Goal: Communication & Community: Share content

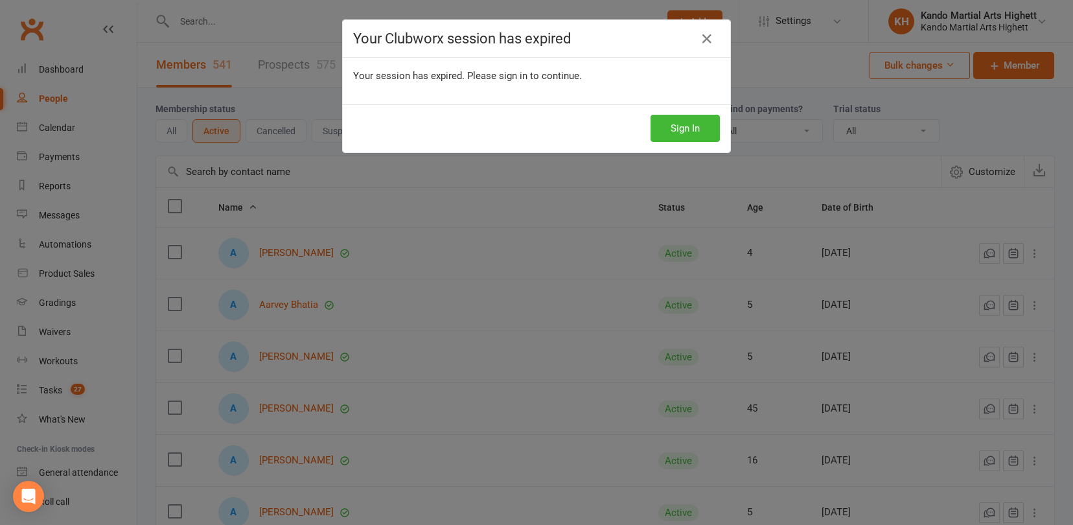
select select "100"
click at [708, 123] on button "Sign In" at bounding box center [685, 128] width 69 height 27
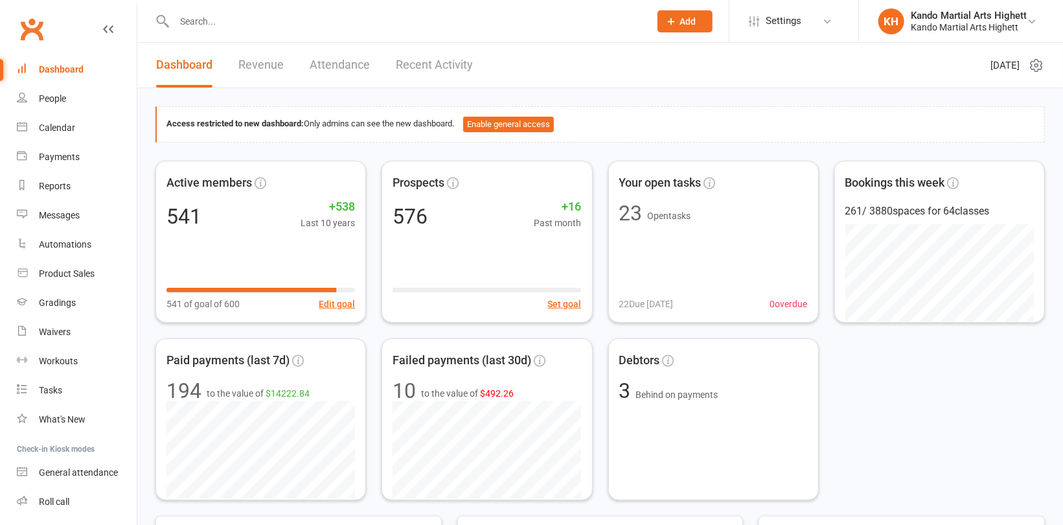
click at [249, 23] on input "text" at bounding box center [405, 21] width 470 height 18
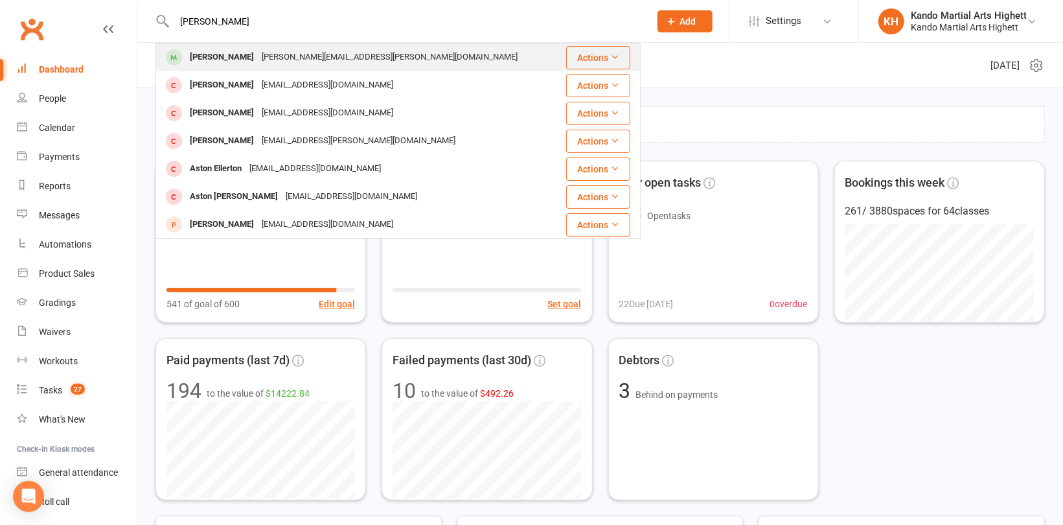
type input "[PERSON_NAME]"
click at [288, 56] on div "[PERSON_NAME][EMAIL_ADDRESS][PERSON_NAME][DOMAIN_NAME]" at bounding box center [390, 57] width 264 height 19
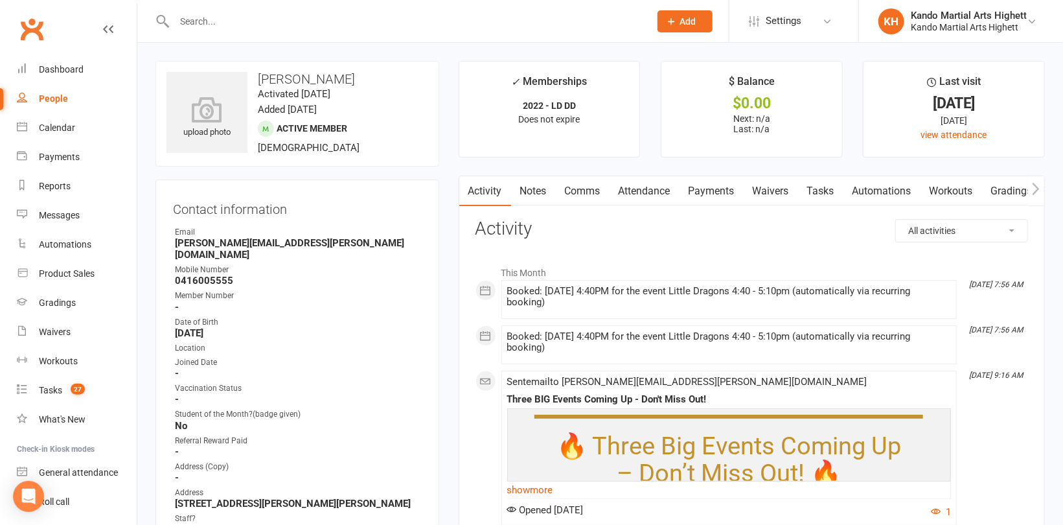
click at [647, 191] on link "Attendance" at bounding box center [645, 191] width 70 height 30
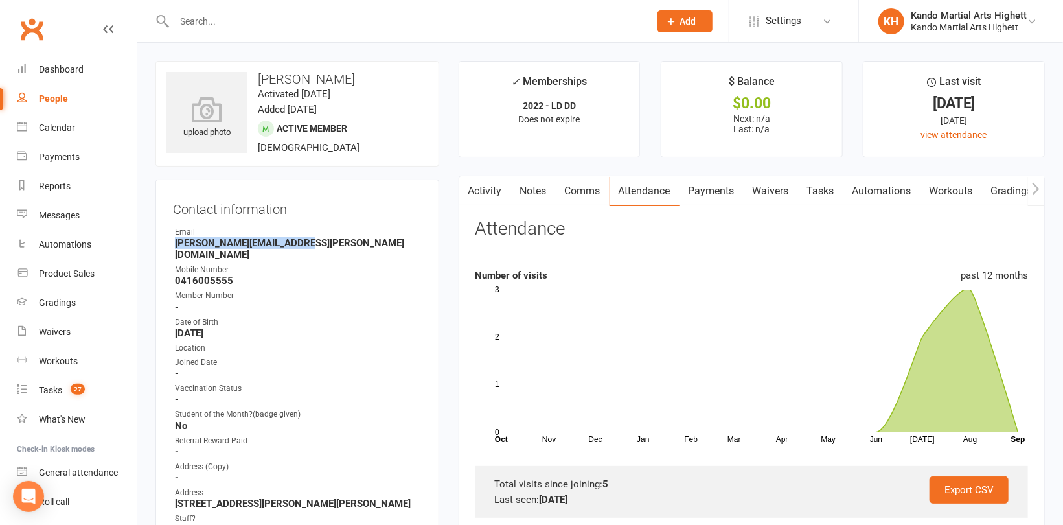
drag, startPoint x: 306, startPoint y: 241, endPoint x: 157, endPoint y: 243, distance: 149.0
click at [157, 243] on div "Contact information Owner Email [PERSON_NAME][EMAIL_ADDRESS][PERSON_NAME][DOMAI…" at bounding box center [297, 399] width 284 height 441
copy strong "[PERSON_NAME][EMAIL_ADDRESS][PERSON_NAME][DOMAIN_NAME]"
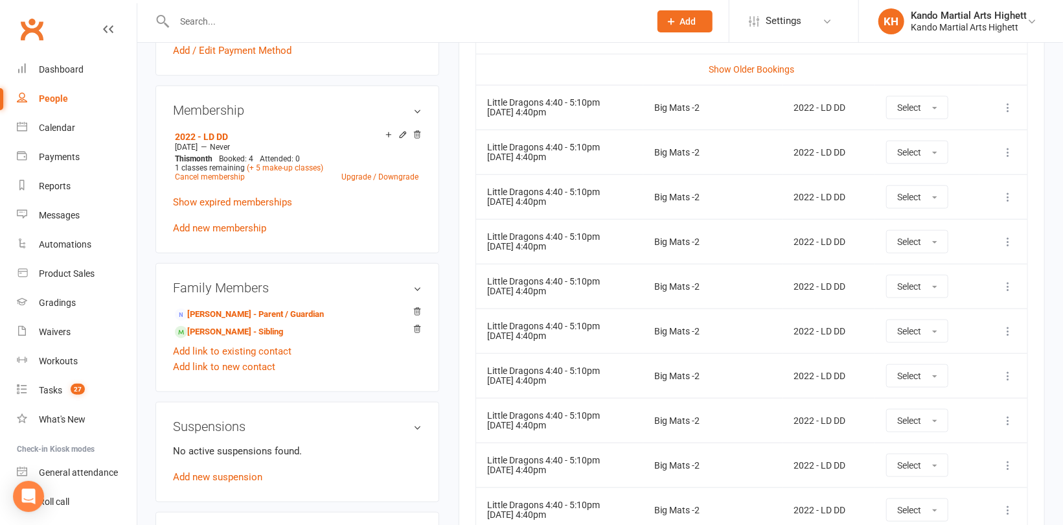
scroll to position [648, 0]
click at [259, 307] on link "[PERSON_NAME] - Parent / Guardian" at bounding box center [249, 314] width 149 height 14
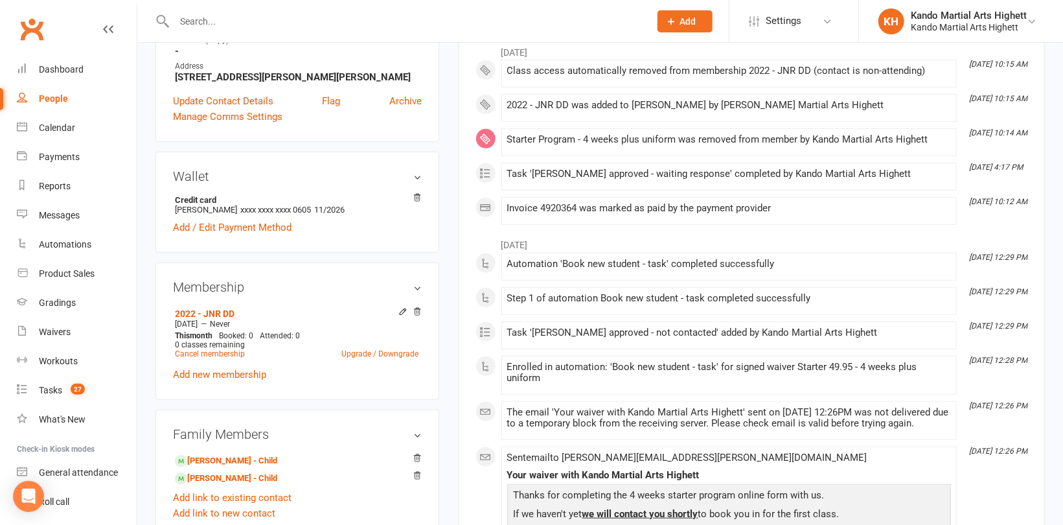
scroll to position [324, 0]
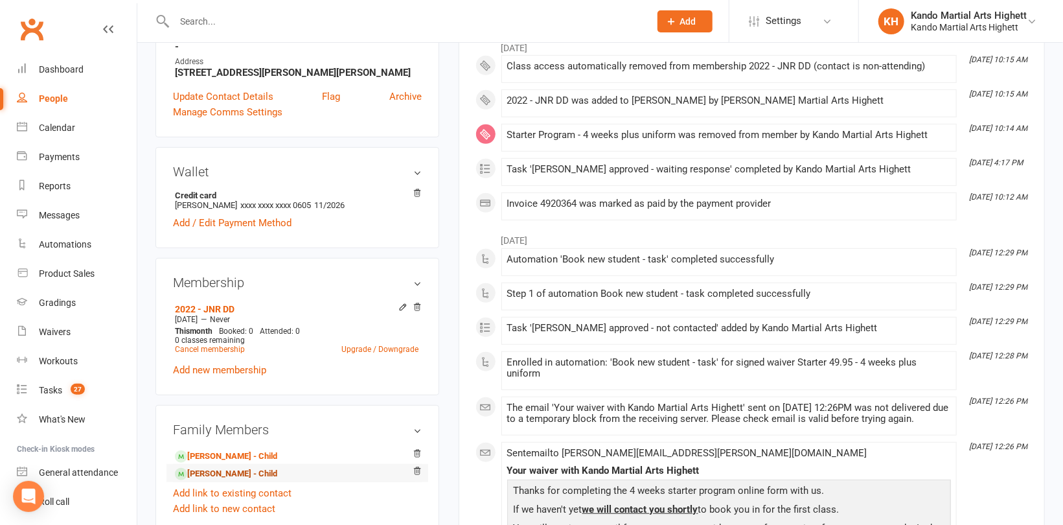
click at [205, 467] on link "[PERSON_NAME] - Child" at bounding box center [226, 474] width 102 height 14
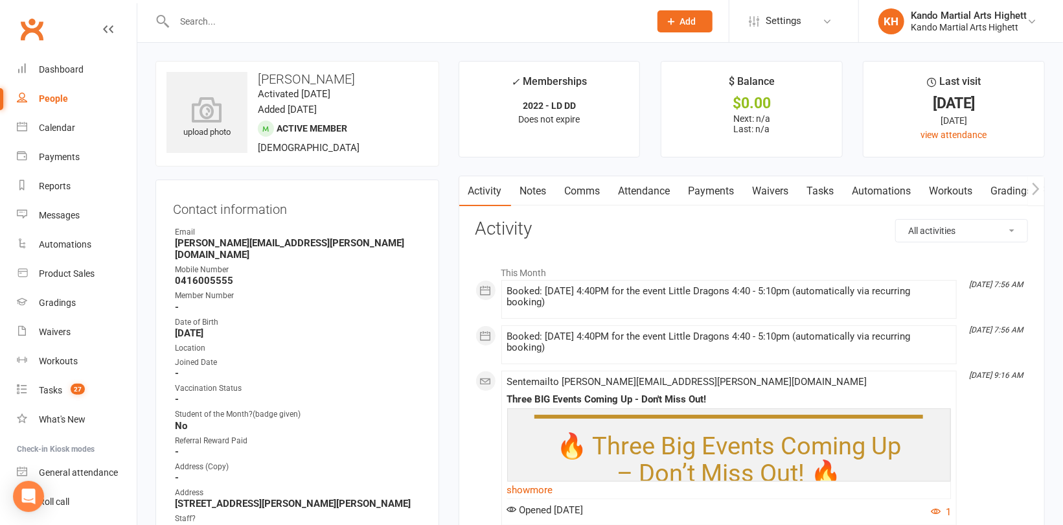
click at [651, 192] on link "Attendance" at bounding box center [645, 191] width 70 height 30
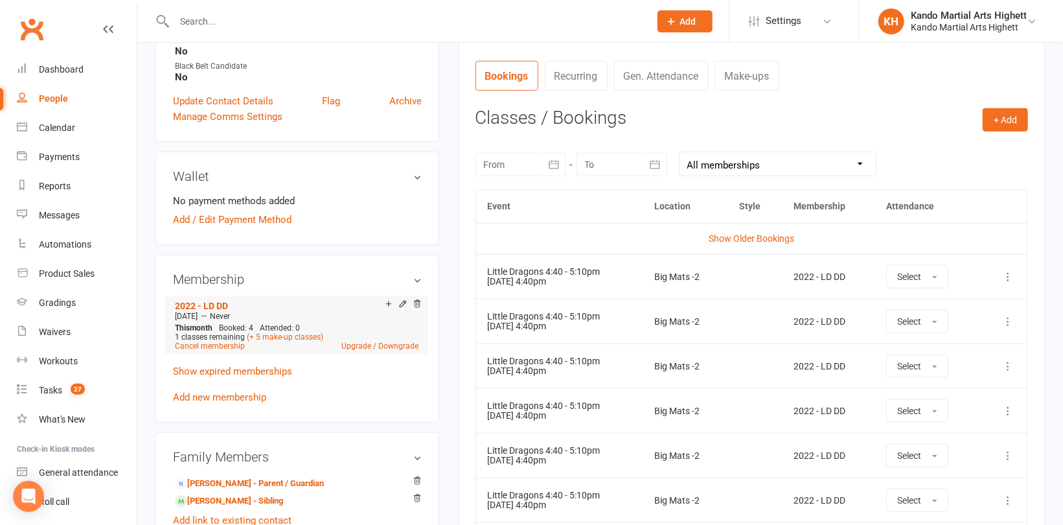
scroll to position [648, 0]
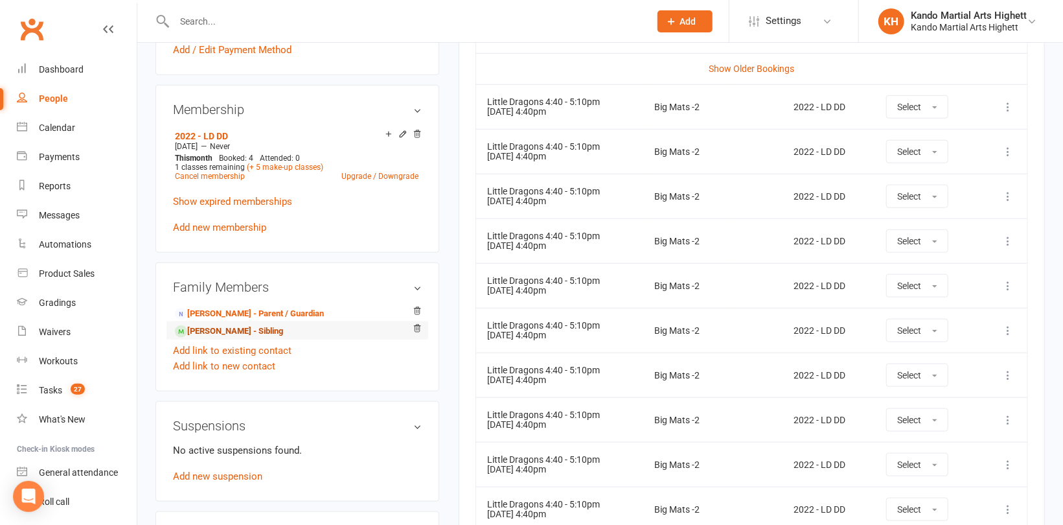
click at [243, 325] on link "[PERSON_NAME] - Sibling" at bounding box center [229, 332] width 108 height 14
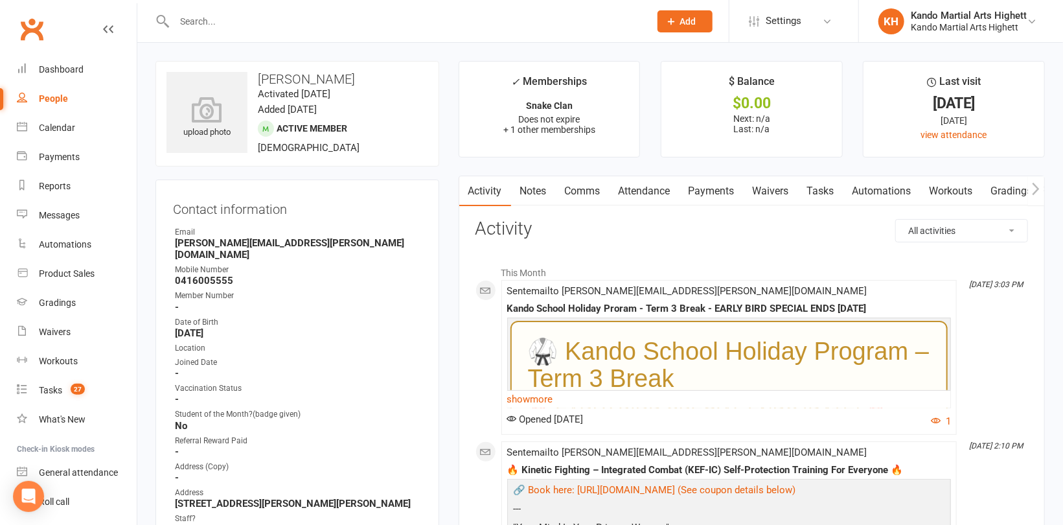
click at [654, 192] on link "Attendance" at bounding box center [645, 191] width 70 height 30
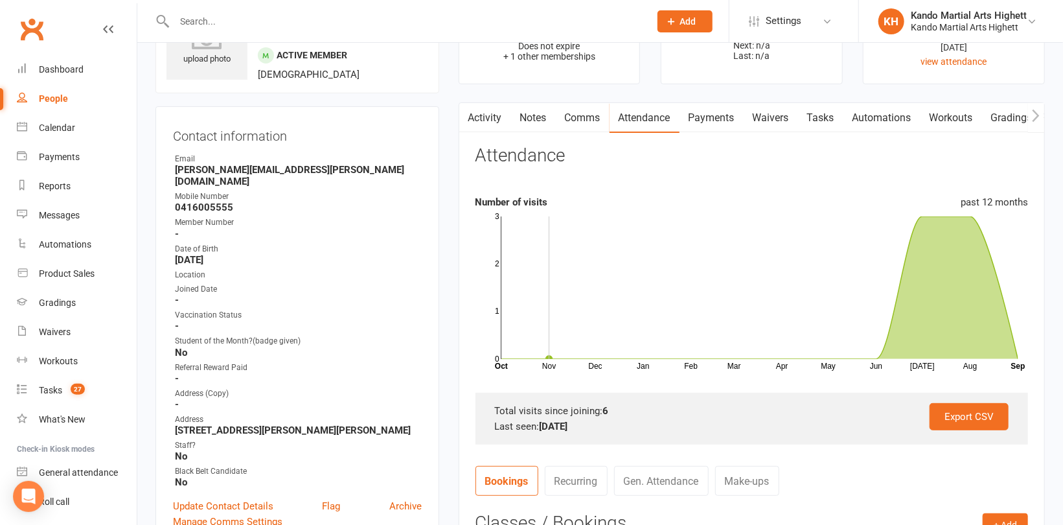
scroll to position [65, 0]
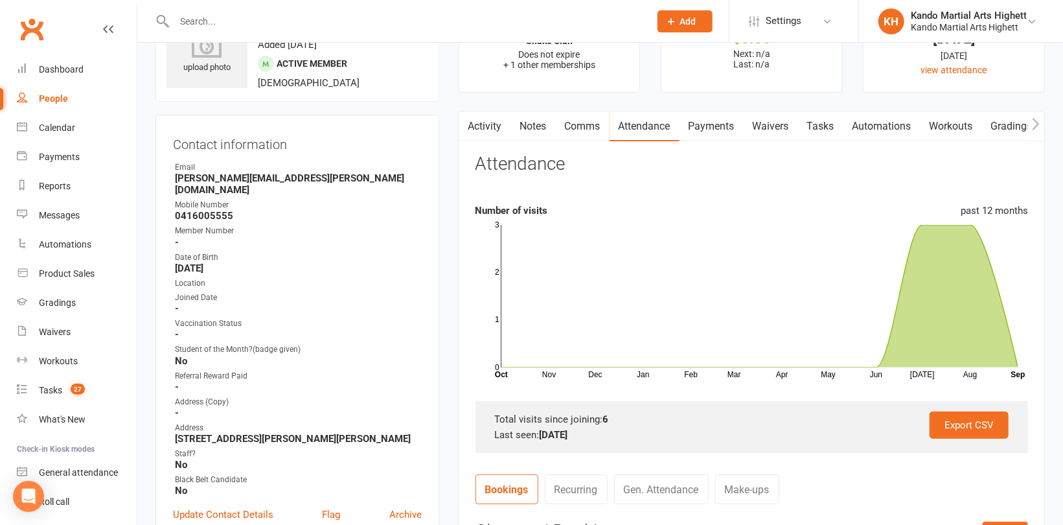
click at [517, 120] on link "Notes" at bounding box center [533, 126] width 45 height 30
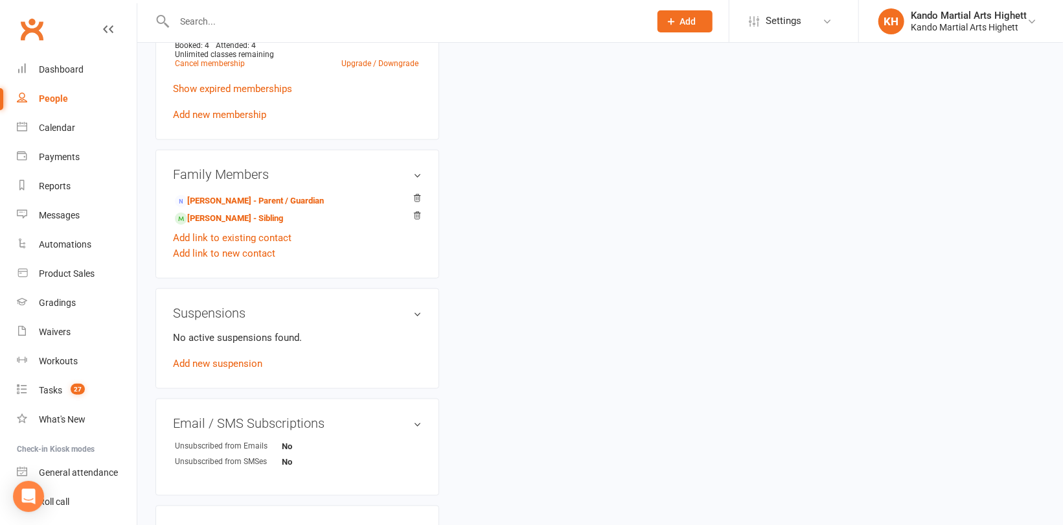
scroll to position [907, 0]
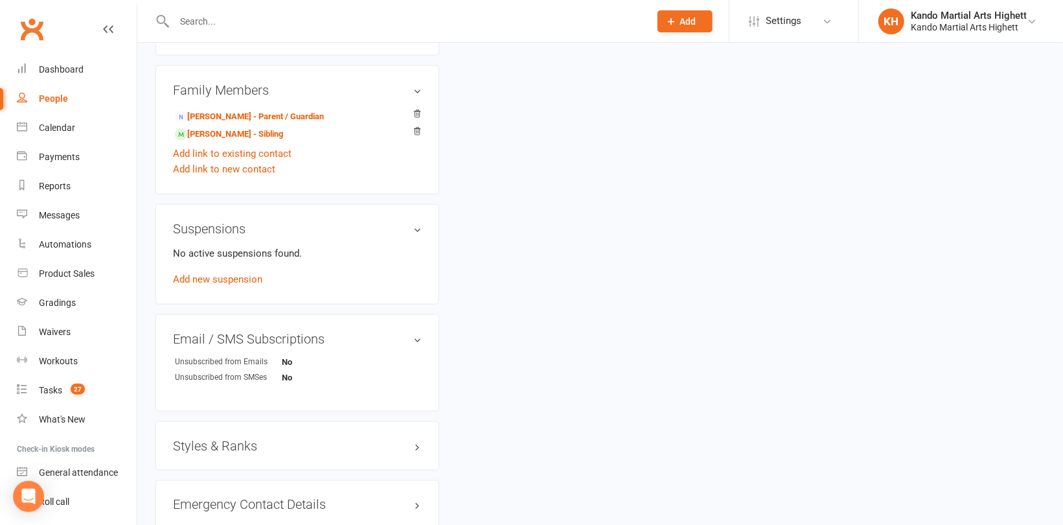
click at [202, 439] on h3 "Styles & Ranks" at bounding box center [297, 446] width 249 height 14
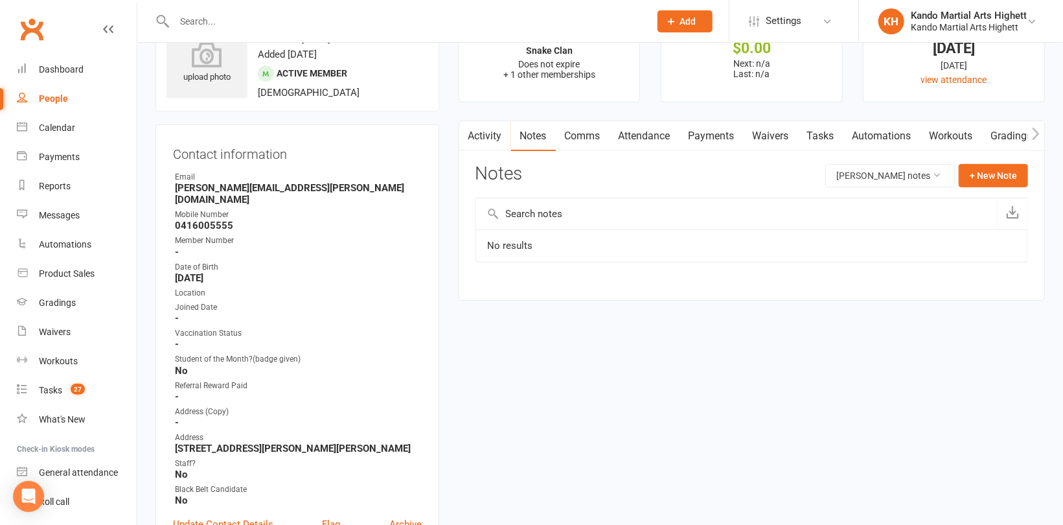
scroll to position [0, 0]
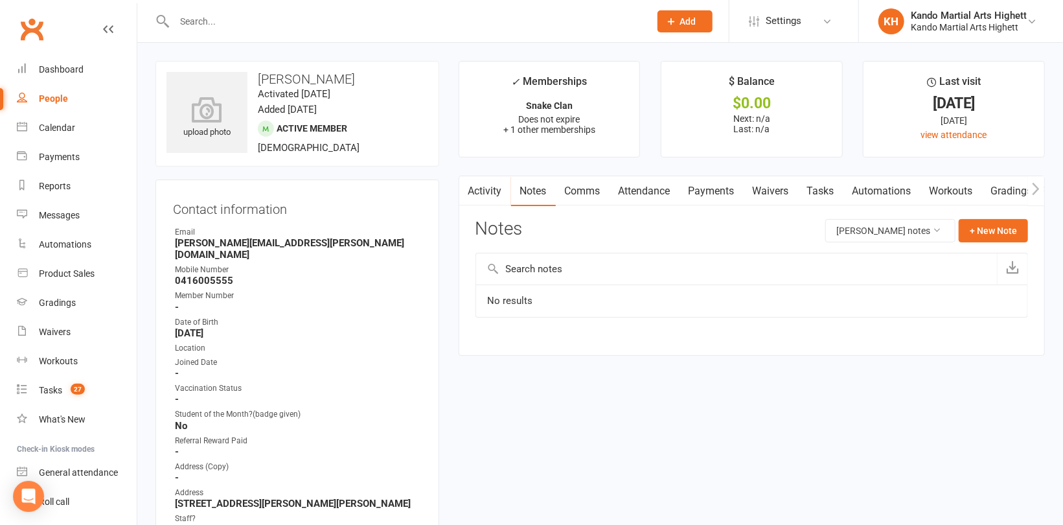
click at [659, 187] on link "Attendance" at bounding box center [645, 191] width 70 height 30
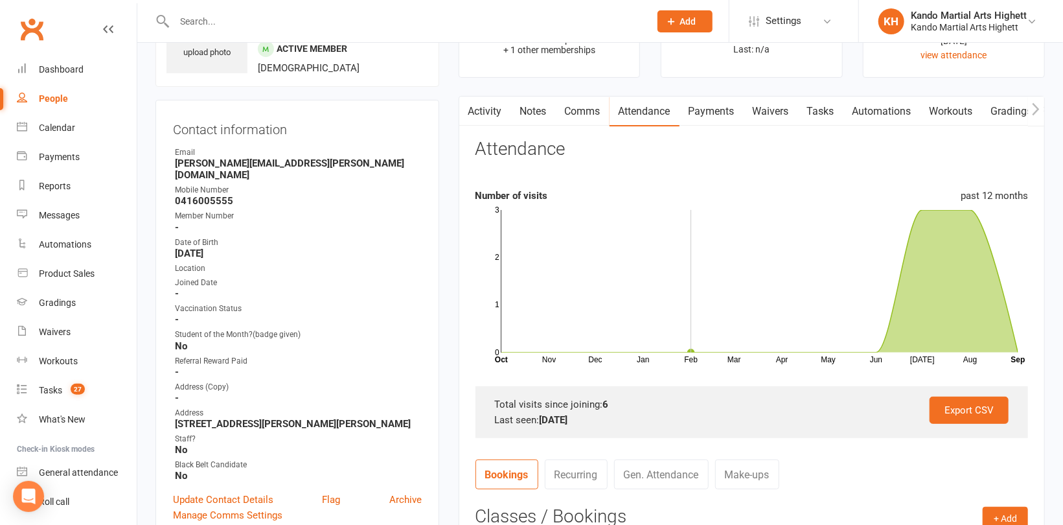
scroll to position [259, 0]
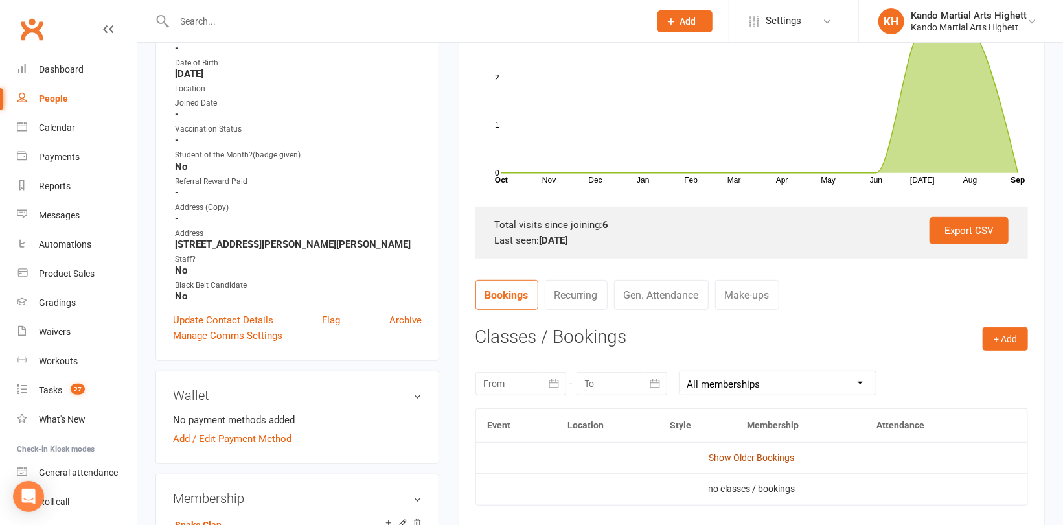
click at [763, 455] on link "Show Older Bookings" at bounding box center [752, 457] width 86 height 10
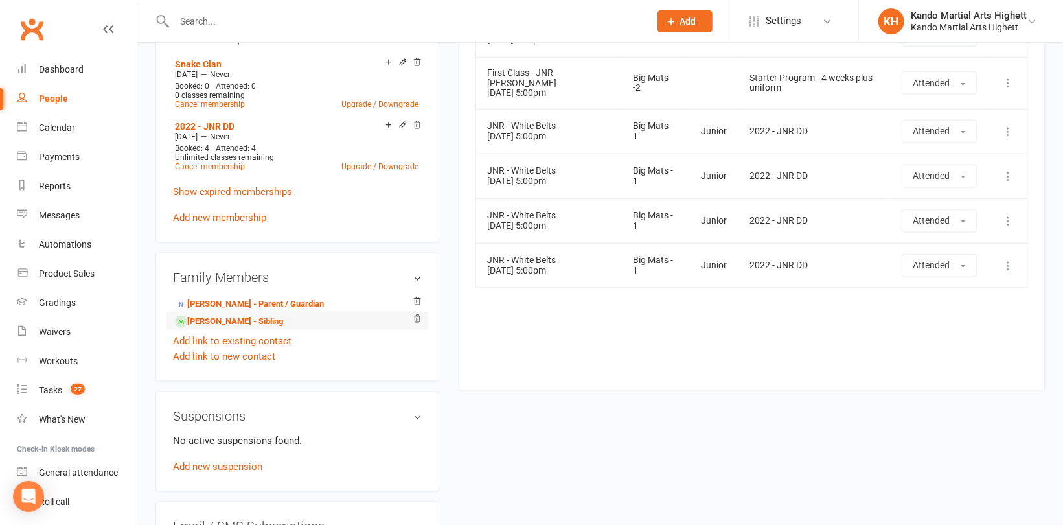
scroll to position [777, 0]
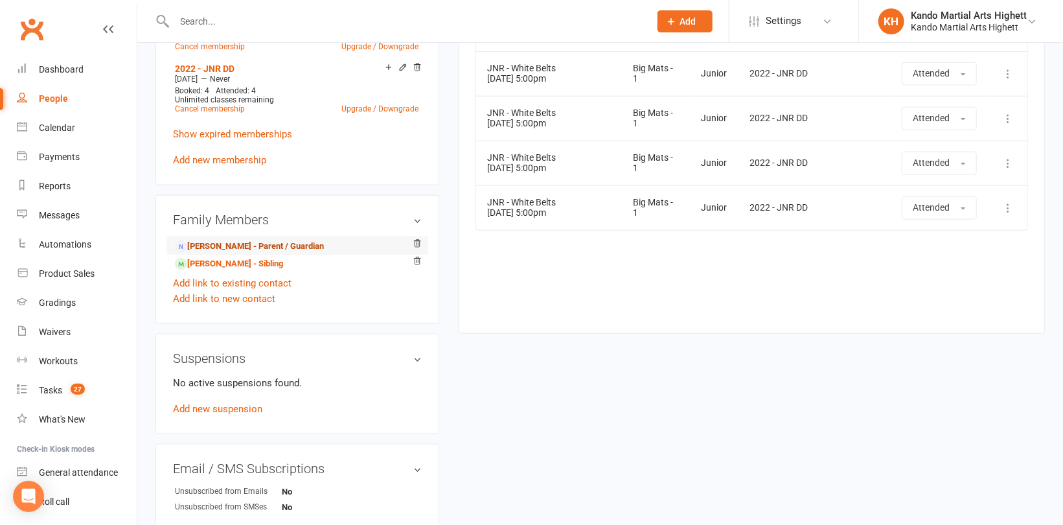
click at [263, 240] on link "[PERSON_NAME] - Parent / Guardian" at bounding box center [249, 247] width 149 height 14
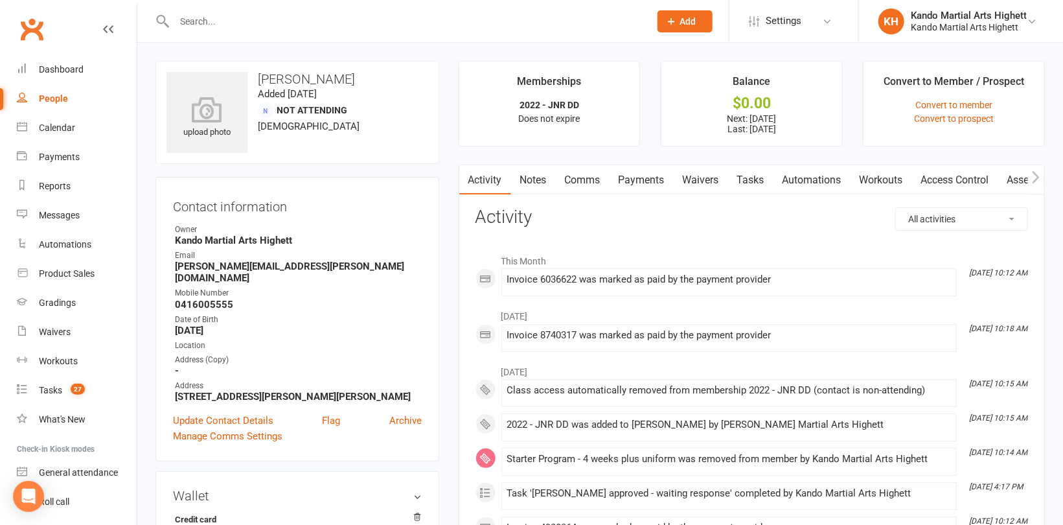
click at [639, 181] on link "Payments" at bounding box center [642, 180] width 64 height 30
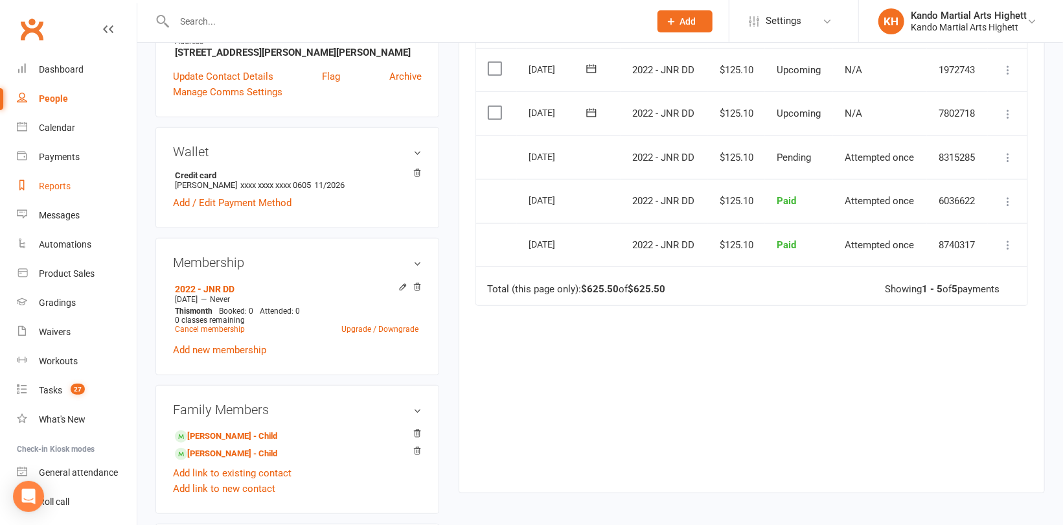
scroll to position [259, 0]
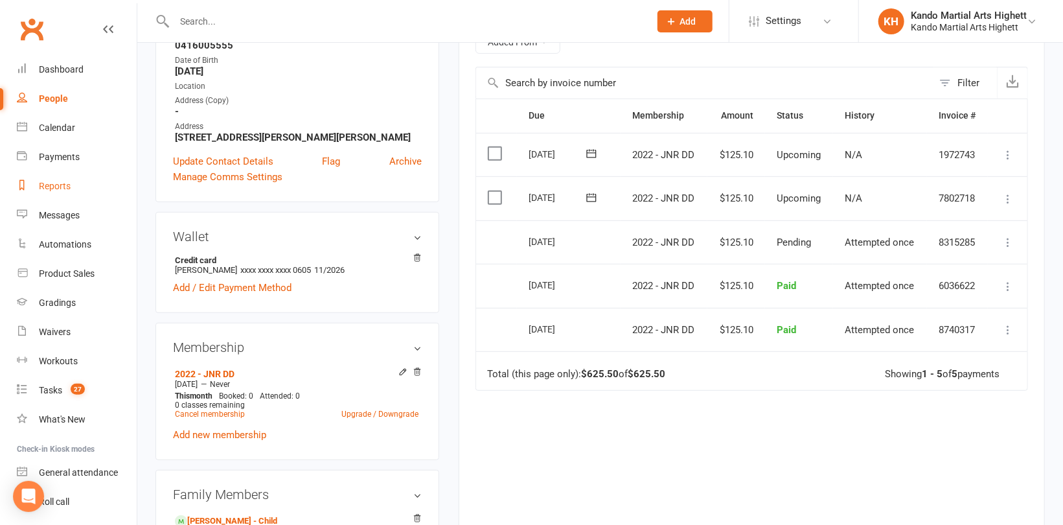
click at [49, 186] on div "Reports" at bounding box center [55, 186] width 32 height 10
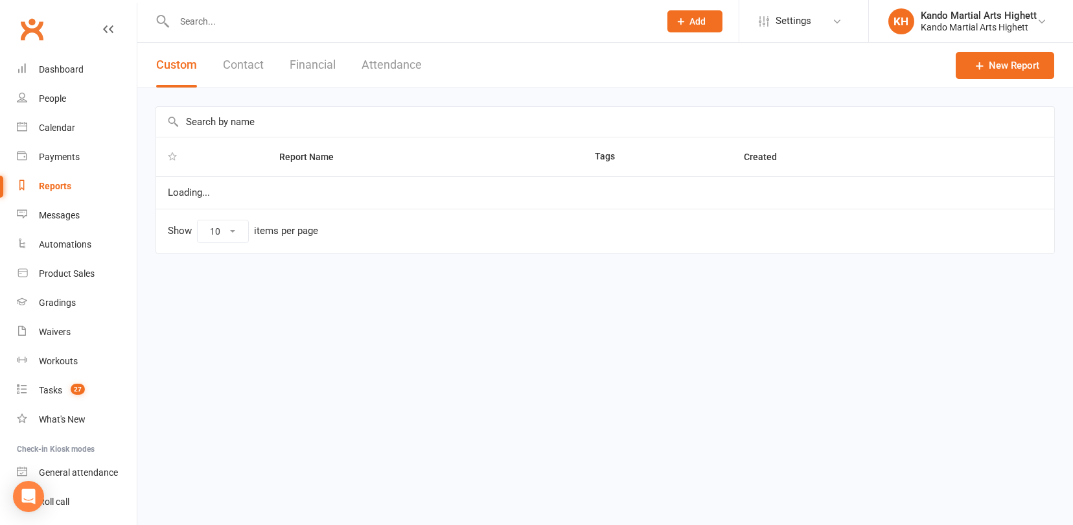
select select "100"
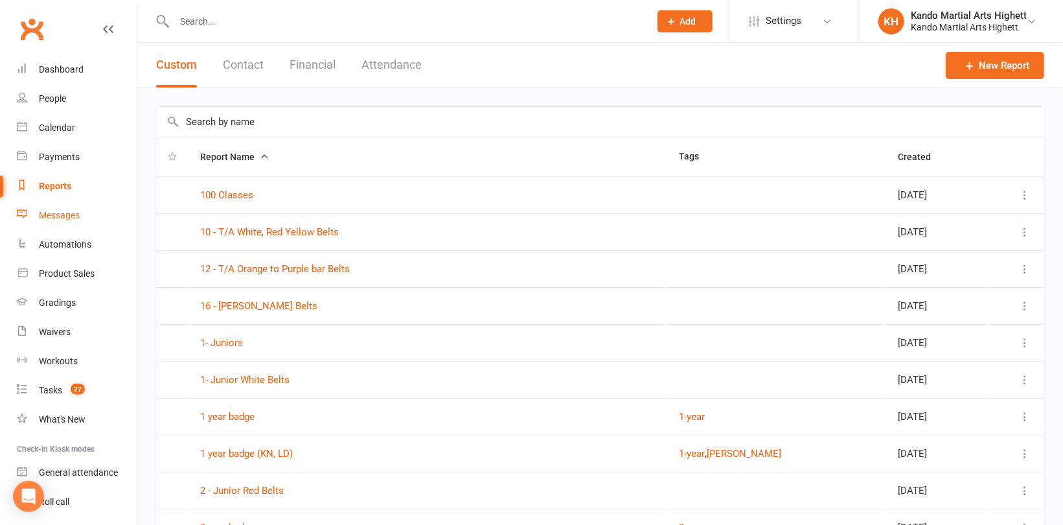
click at [62, 220] on div "Messages" at bounding box center [59, 215] width 41 height 10
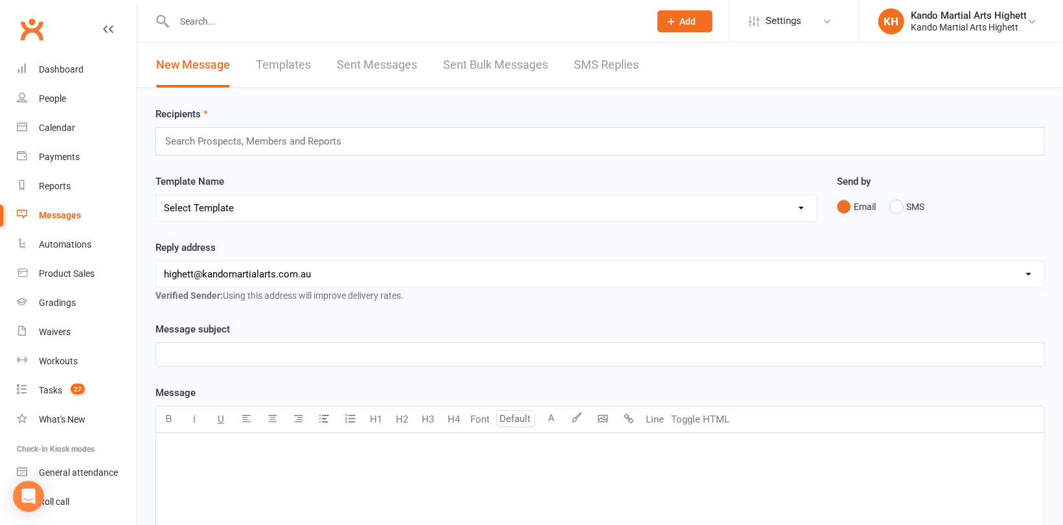
click at [302, 65] on link "Templates" at bounding box center [283, 65] width 55 height 45
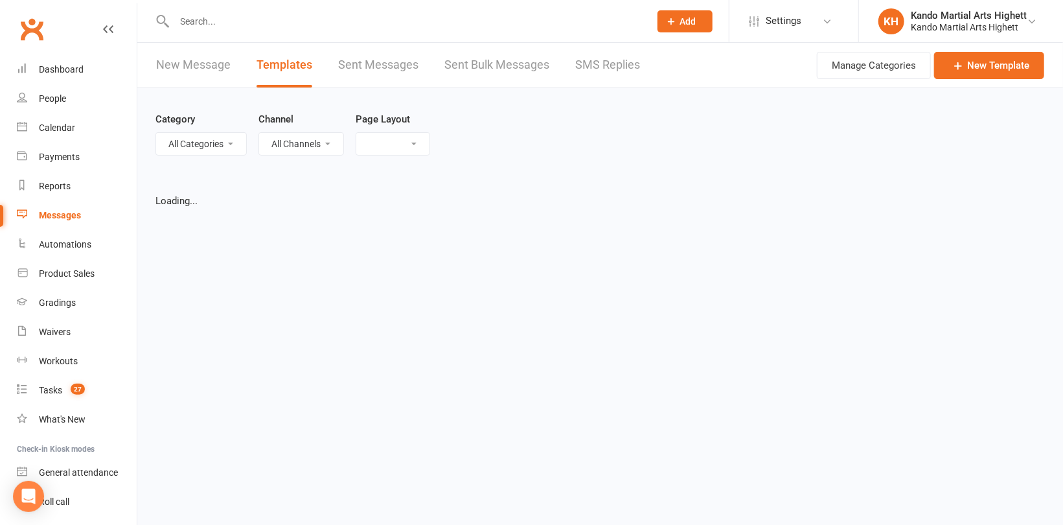
select select "list"
select select "100"
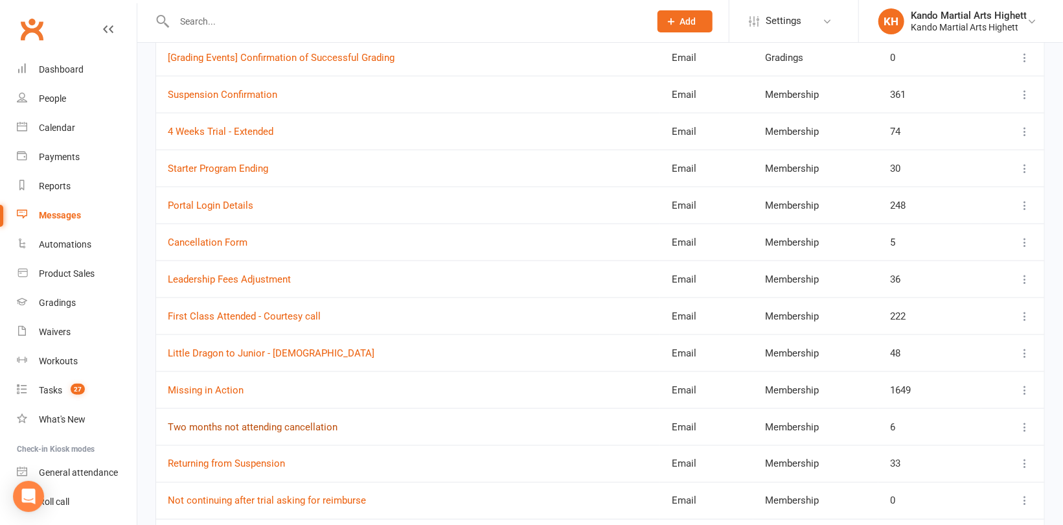
scroll to position [972, 0]
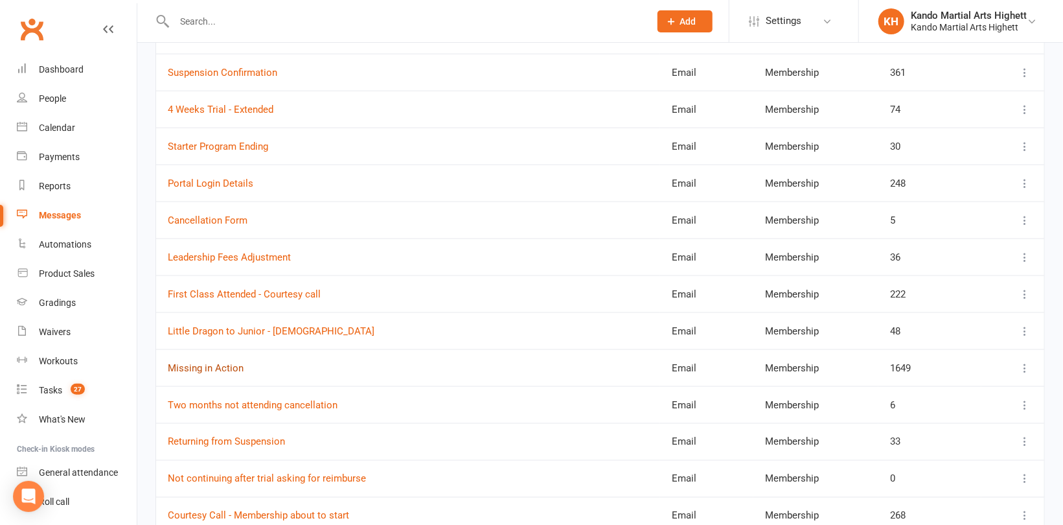
click at [216, 365] on link "Missing in Action" at bounding box center [206, 368] width 76 height 12
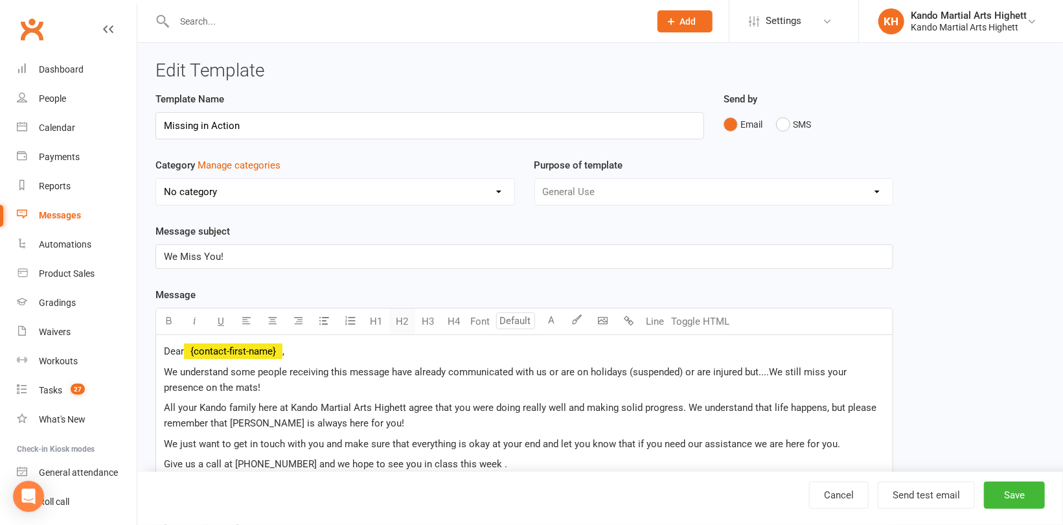
select select "7887"
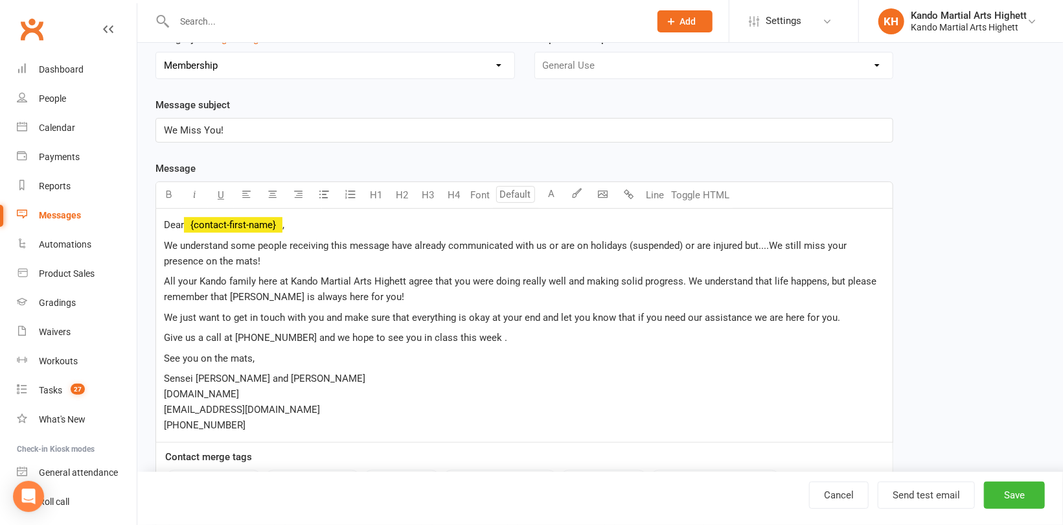
scroll to position [130, 0]
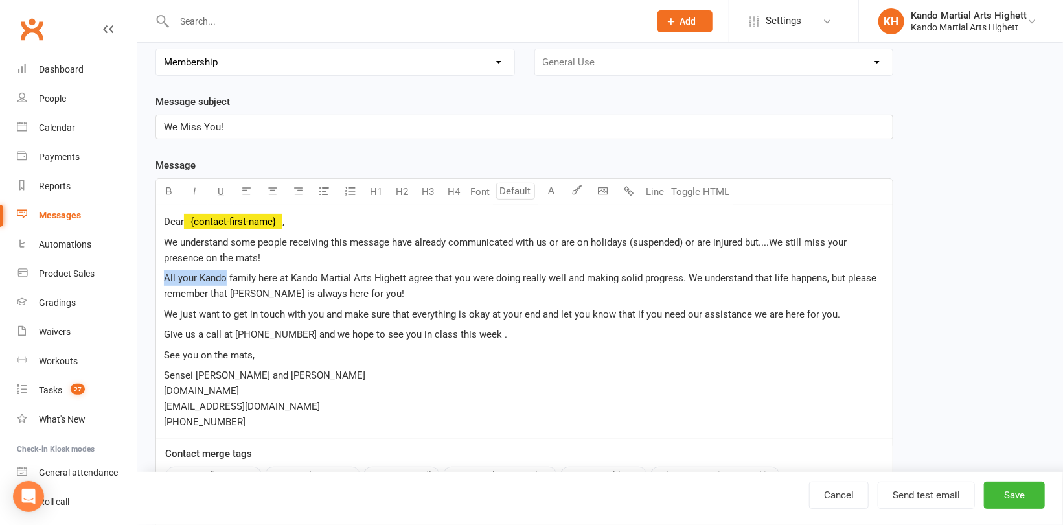
drag, startPoint x: 166, startPoint y: 275, endPoint x: 227, endPoint y: 280, distance: 61.1
click at [227, 280] on span "All your Kando family here at Kando Martial Arts Highett agree that you were do…" at bounding box center [521, 285] width 715 height 27
click at [251, 284] on p "All your Kando family here at Kando Martial Arts Highett agree that you were do…" at bounding box center [524, 285] width 721 height 31
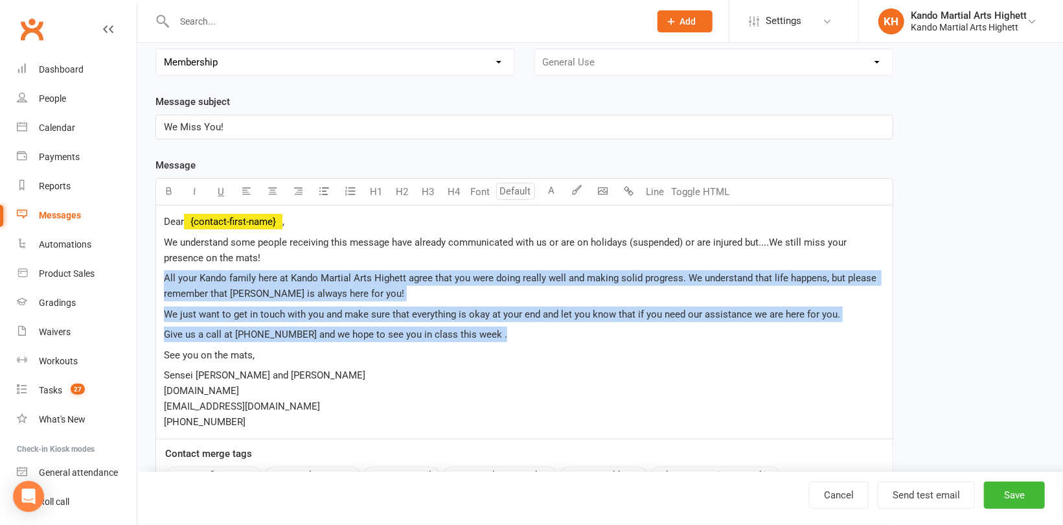
drag, startPoint x: 166, startPoint y: 275, endPoint x: 527, endPoint y: 332, distance: 365.4
click at [527, 332] on div "Dear ﻿ {contact-first-name} , We understand some people receiving this message …" at bounding box center [524, 321] width 737 height 233
copy div "All your Kando family here at Kando Martial Arts Highett agree that you were do…"
